Goal: Find specific page/section: Find specific page/section

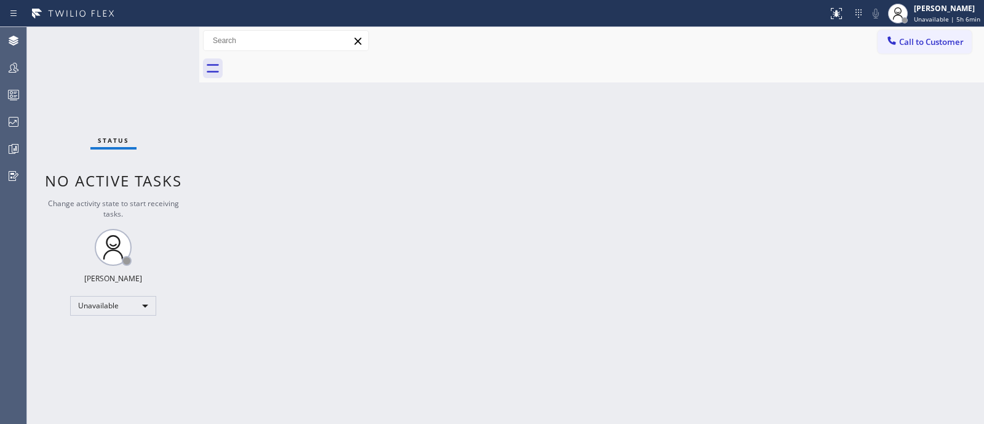
click at [4, 139] on div at bounding box center [13, 148] width 27 height 25
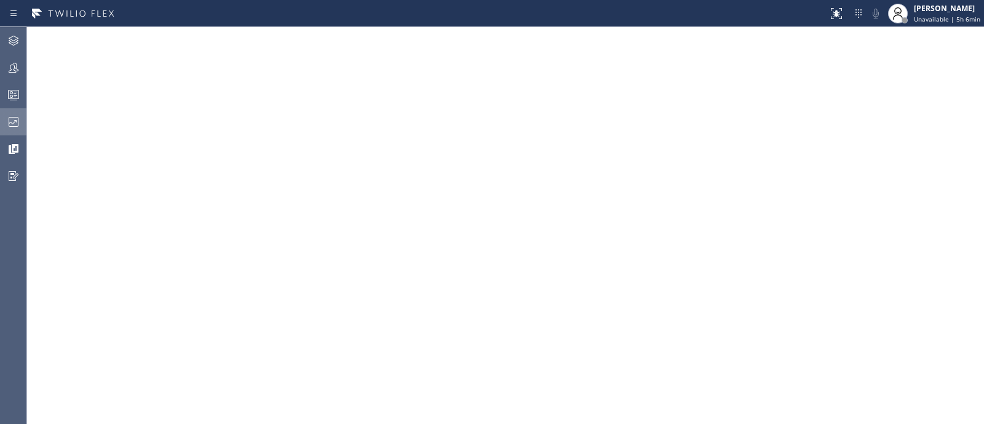
click at [20, 119] on icon at bounding box center [13, 121] width 15 height 15
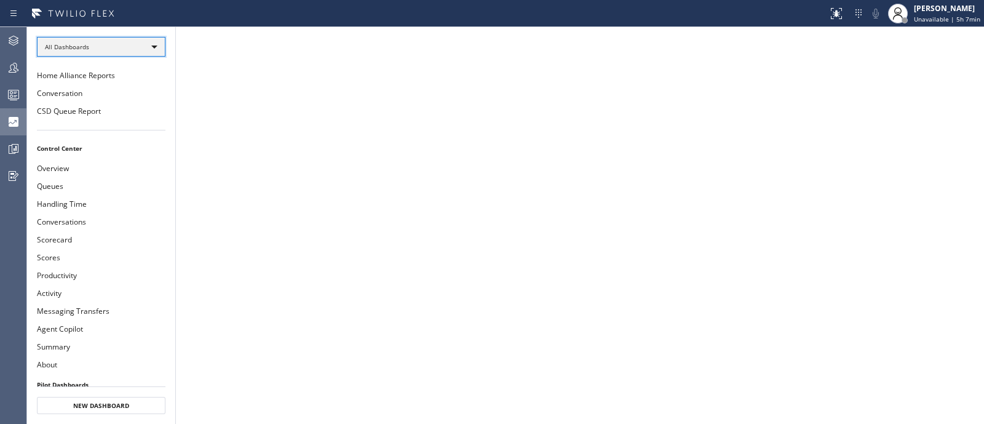
click at [130, 46] on div "All Dashboards" at bounding box center [101, 47] width 128 height 20
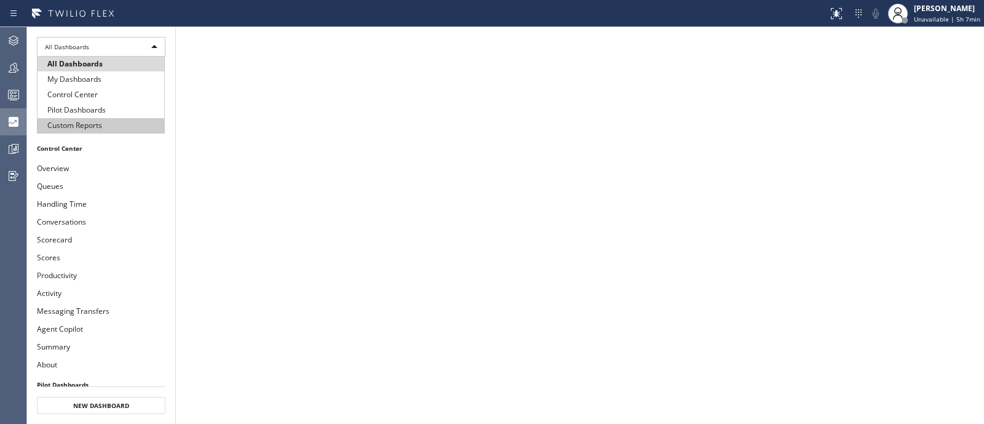
click at [117, 124] on li "Custom Reports" at bounding box center [101, 125] width 127 height 15
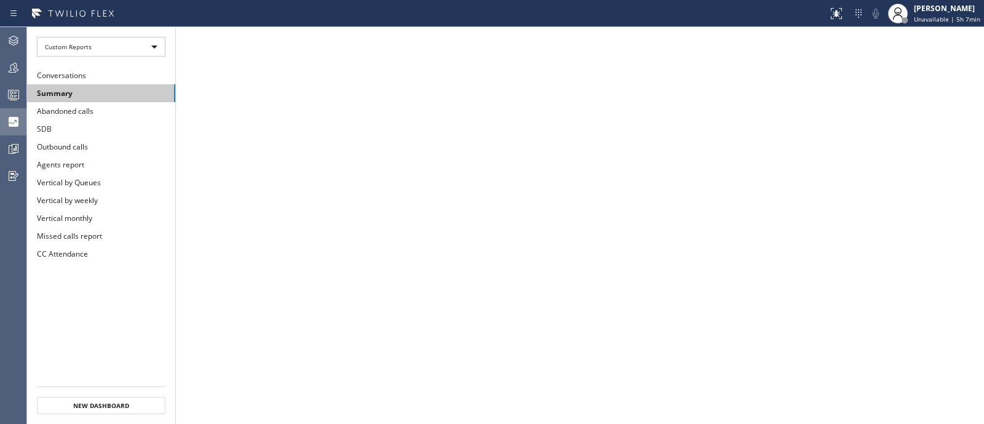
click at [103, 98] on button "Summary" at bounding box center [101, 93] width 148 height 18
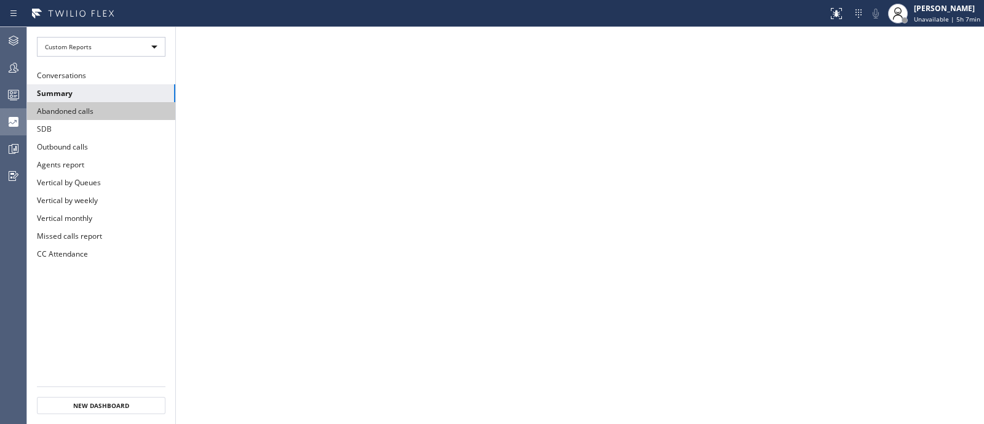
click at [105, 109] on button "Abandoned calls" at bounding box center [101, 111] width 148 height 18
click at [103, 88] on button "Summary" at bounding box center [101, 93] width 148 height 18
